Goal: Check status: Check status

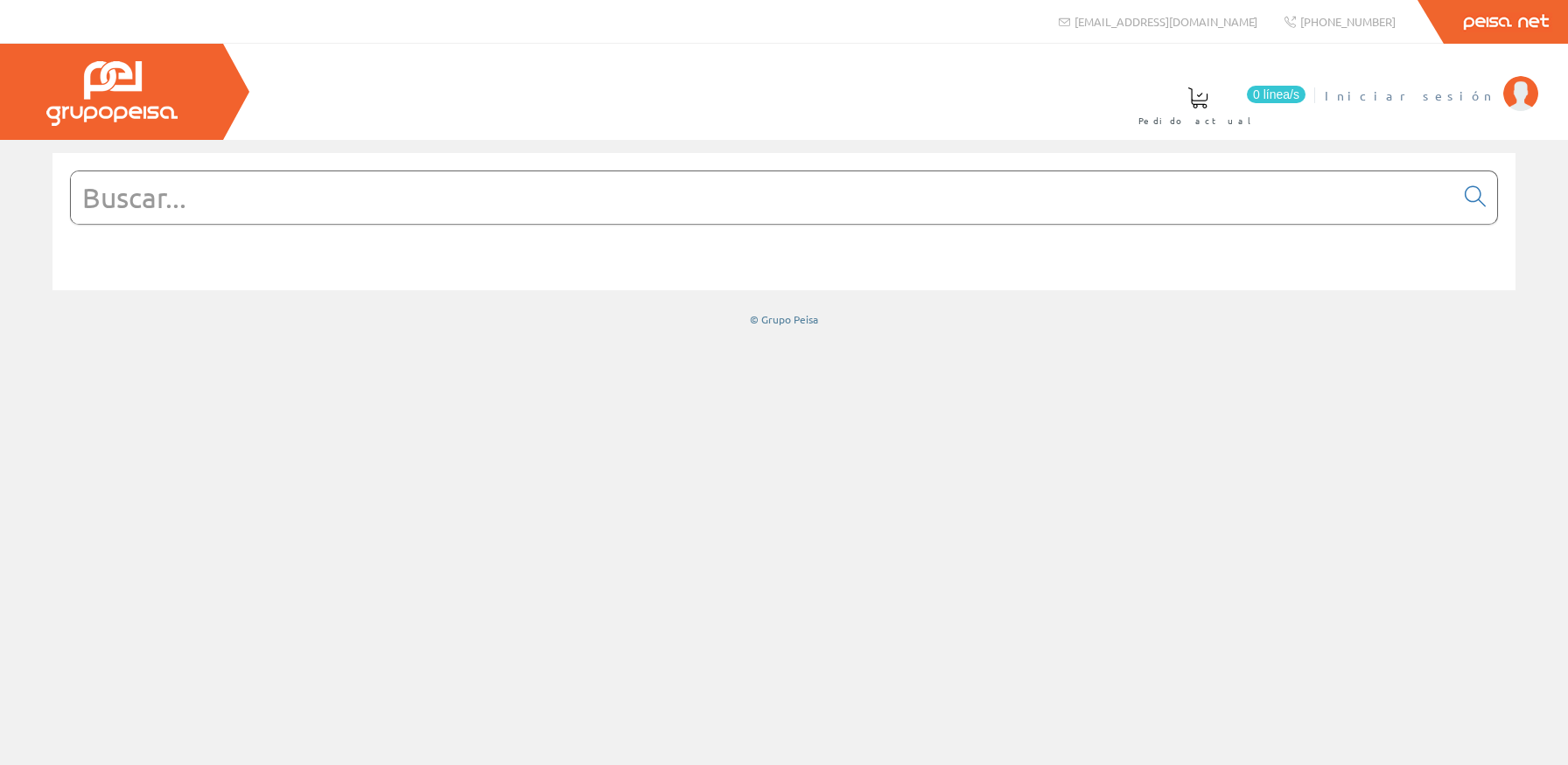
click at [1463, 104] on span "Iniciar sesión" at bounding box center [1409, 95] width 169 height 17
click at [723, 214] on input "text" at bounding box center [762, 197] width 1383 height 53
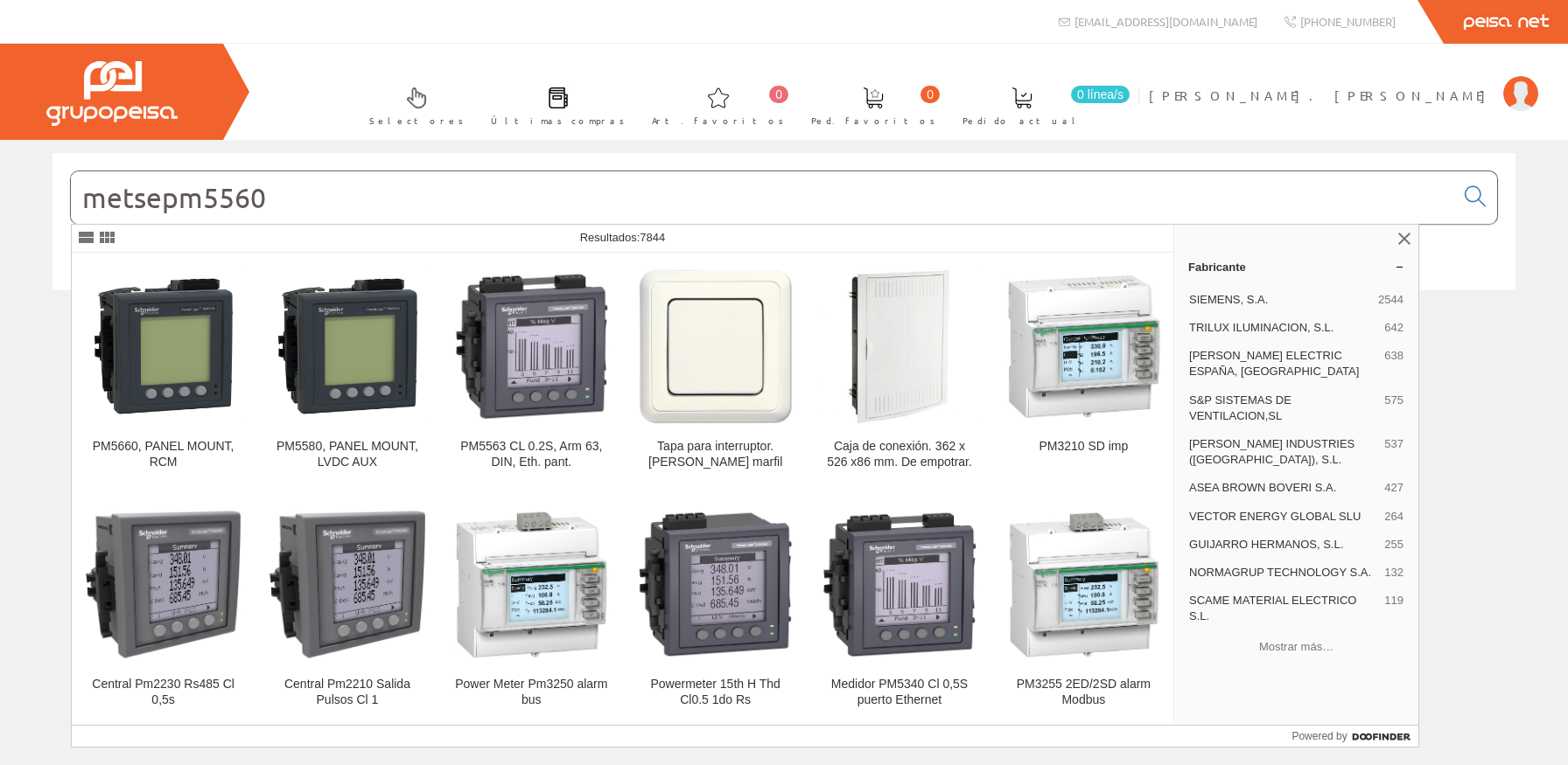
type input "metsepm5560"
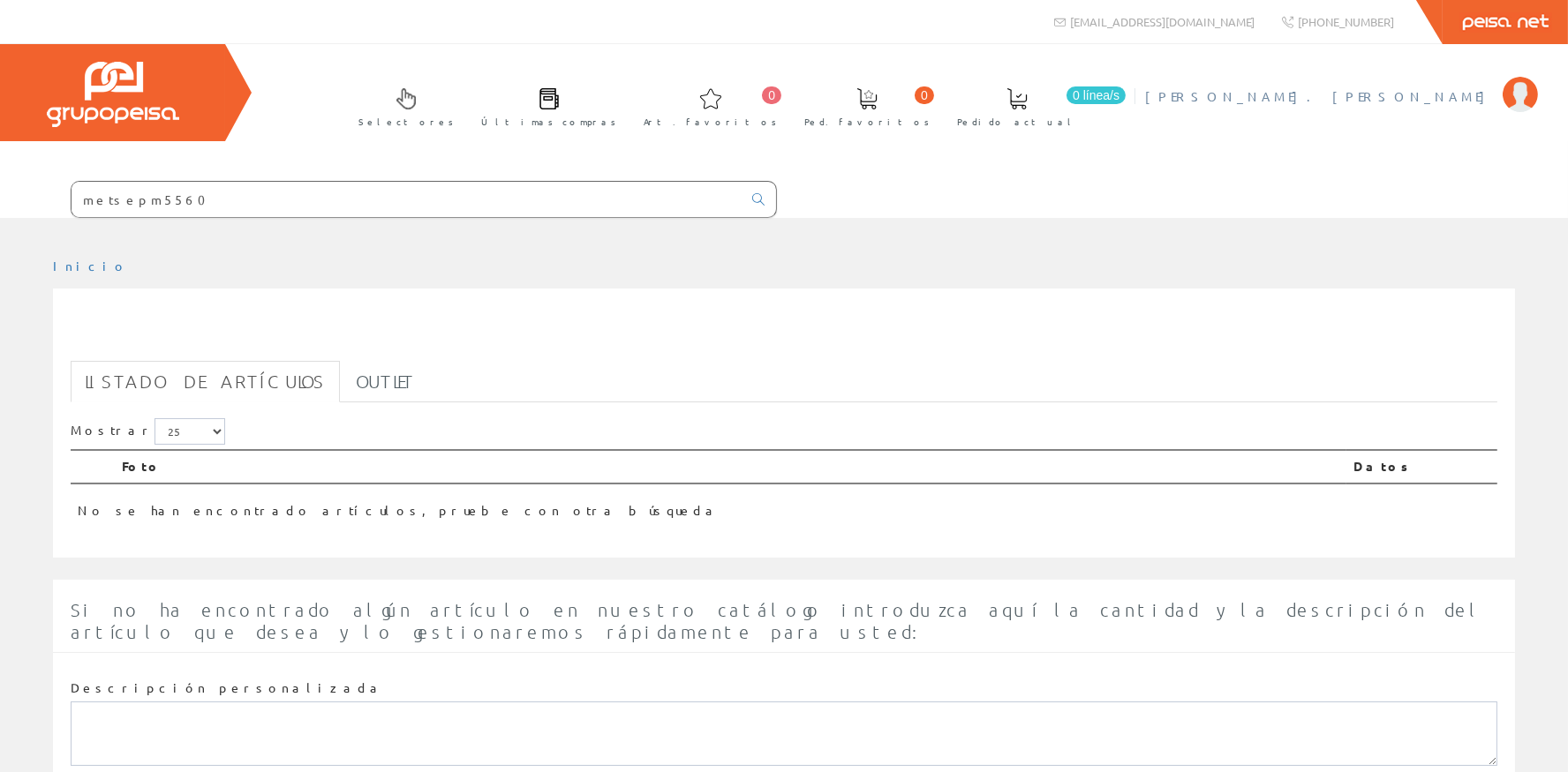
click at [1450, 88] on span "[PERSON_NAME]. [PERSON_NAME]" at bounding box center [1319, 96] width 349 height 17
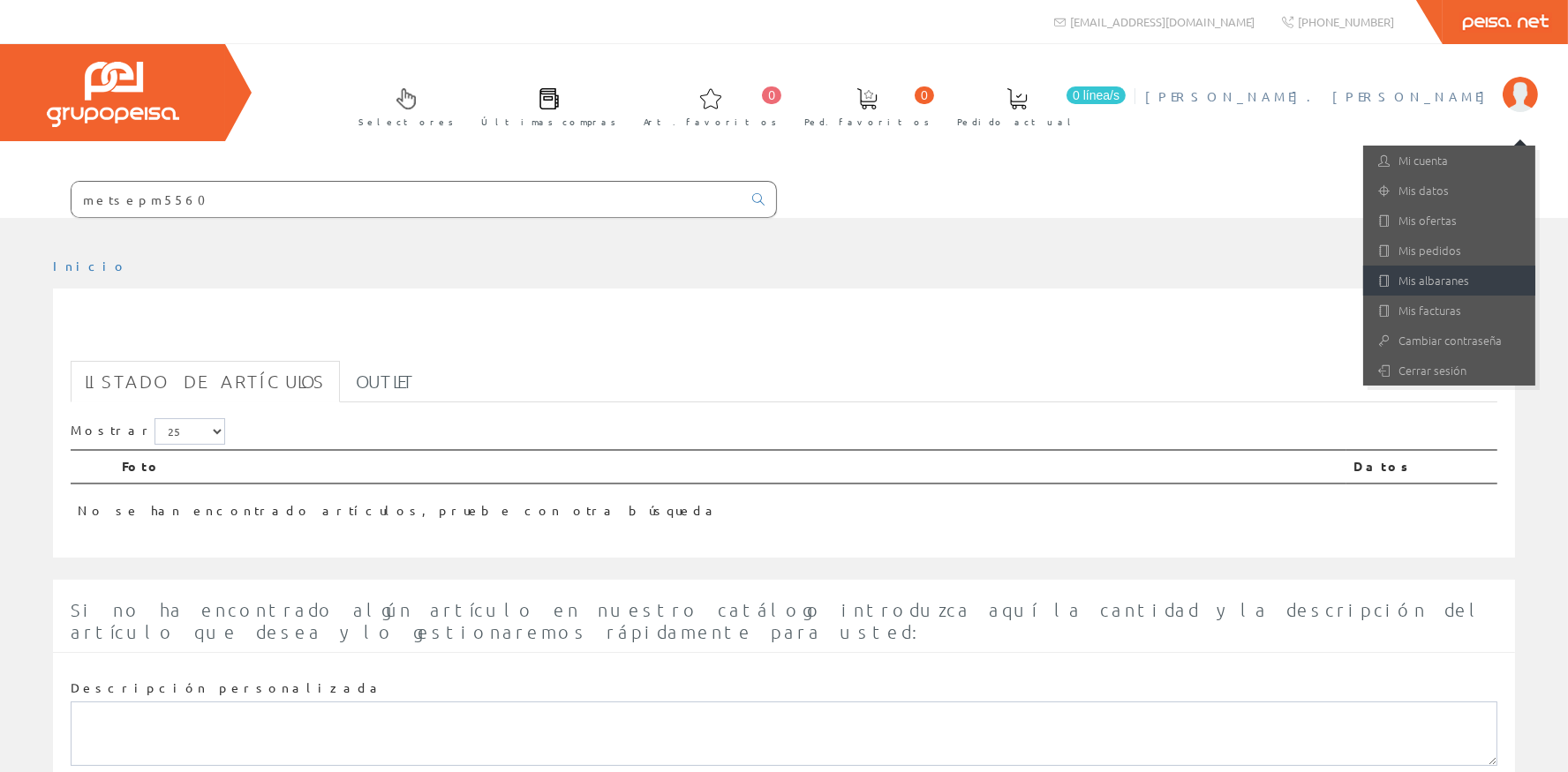
click at [1441, 286] on link "Mis albaranes" at bounding box center [1449, 281] width 172 height 30
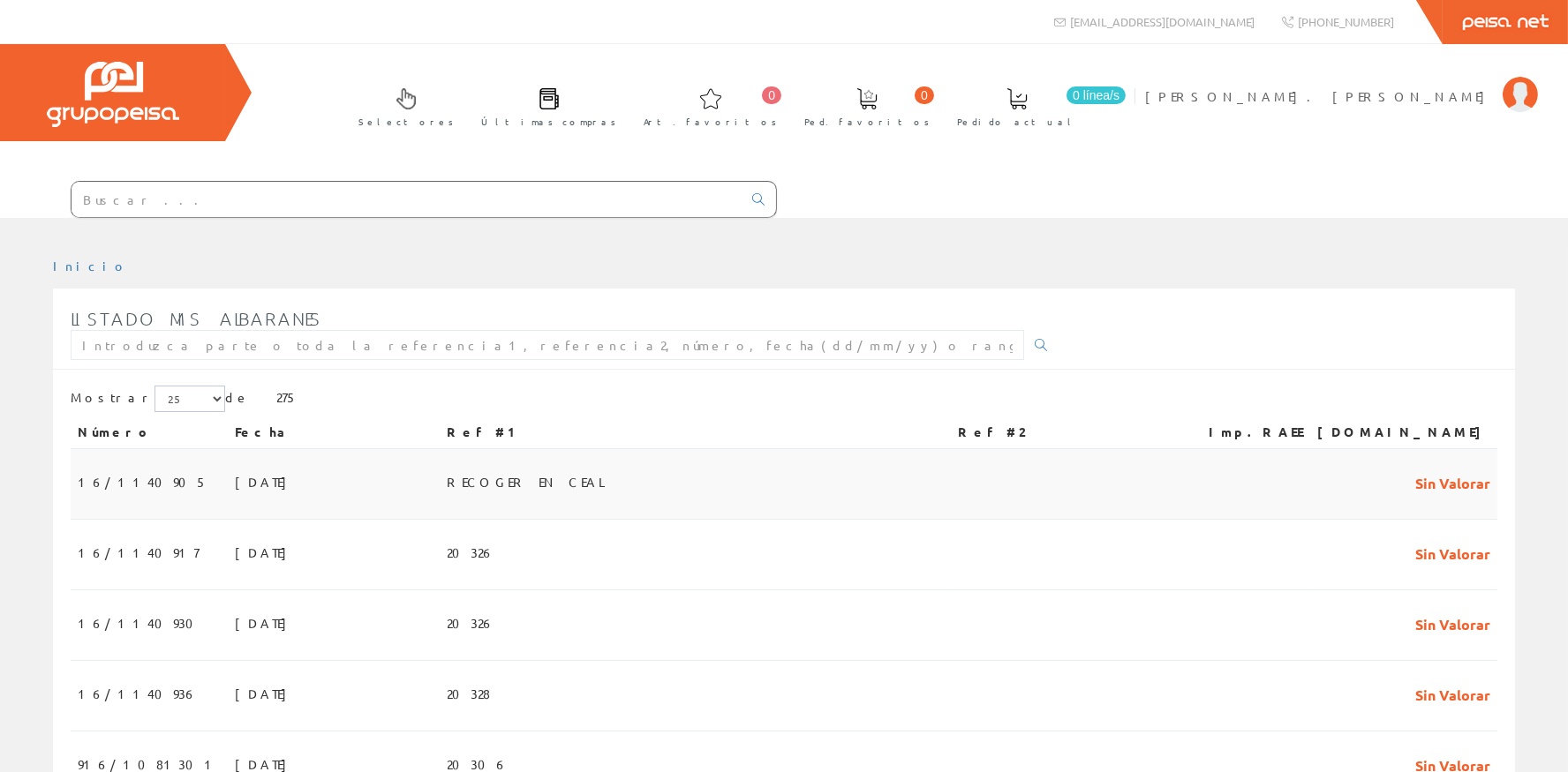
click at [392, 482] on td "02/09/2025" at bounding box center [334, 485] width 212 height 71
click at [372, 541] on td "[DATE]" at bounding box center [334, 554] width 212 height 71
